Goal: Task Accomplishment & Management: Manage account settings

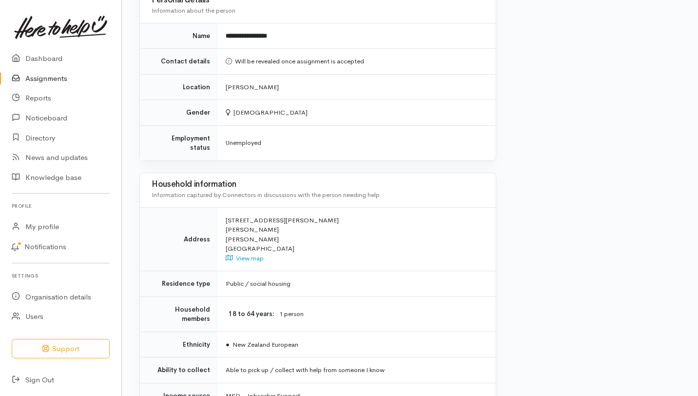
scroll to position [803, 0]
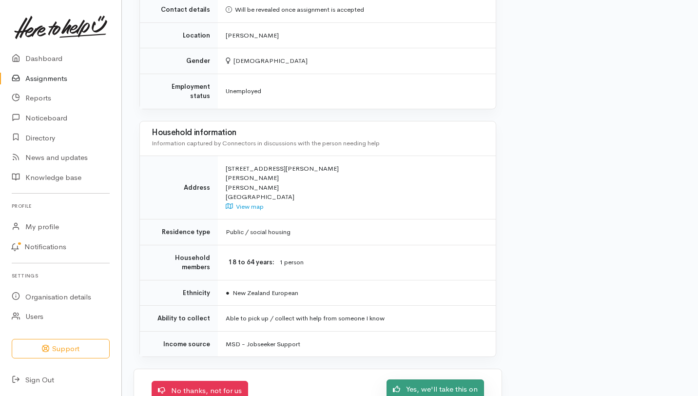
click at [427, 379] on link "Yes, we'll take this on" at bounding box center [436, 389] width 98 height 20
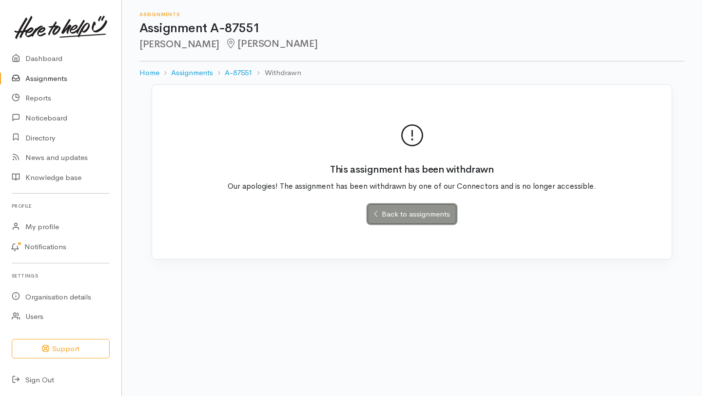
click at [398, 215] on link "Back to assignments" at bounding box center [412, 214] width 88 height 20
